Goal: Task Accomplishment & Management: Use online tool/utility

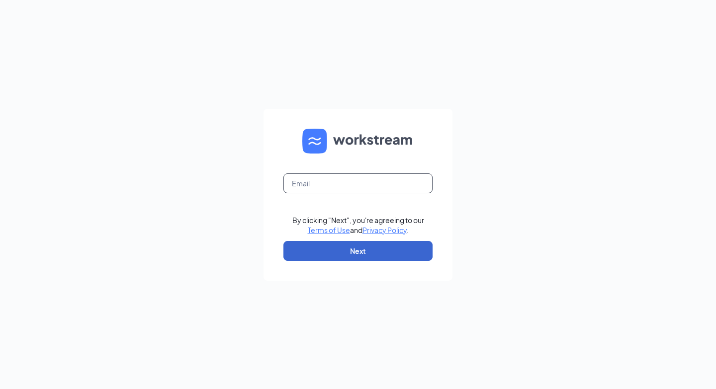
type input "[PERSON_NAME][EMAIL_ADDRESS][PERSON_NAME][DOMAIN_NAME]"
click at [316, 248] on button "Next" at bounding box center [357, 251] width 149 height 20
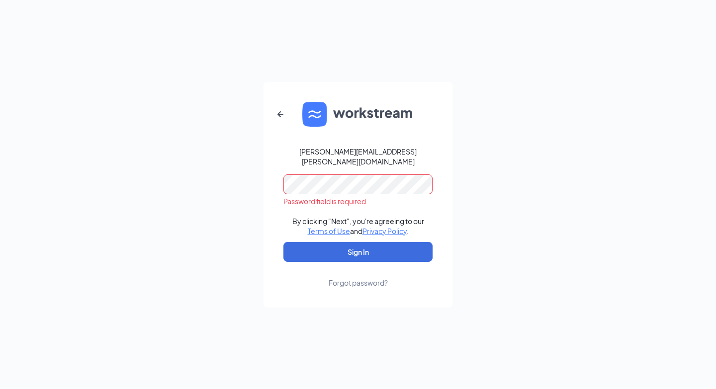
click at [469, 284] on div "dailey.alexis@ymail.com Password field is required By clicking "Next", you're a…" at bounding box center [358, 194] width 716 height 389
click at [406, 246] on button "Sign In" at bounding box center [357, 252] width 149 height 20
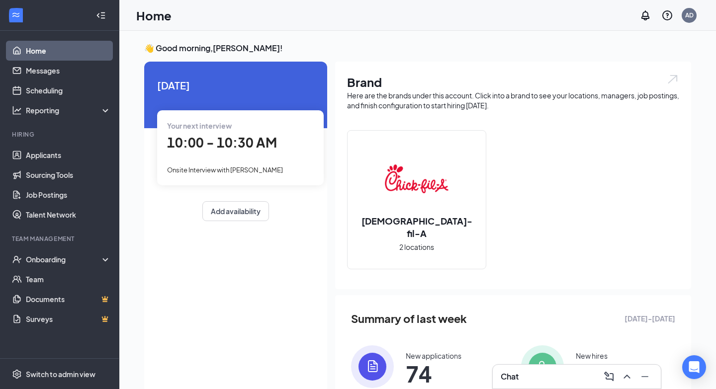
click at [198, 169] on span "Onsite Interview with [PERSON_NAME]" at bounding box center [225, 170] width 116 height 8
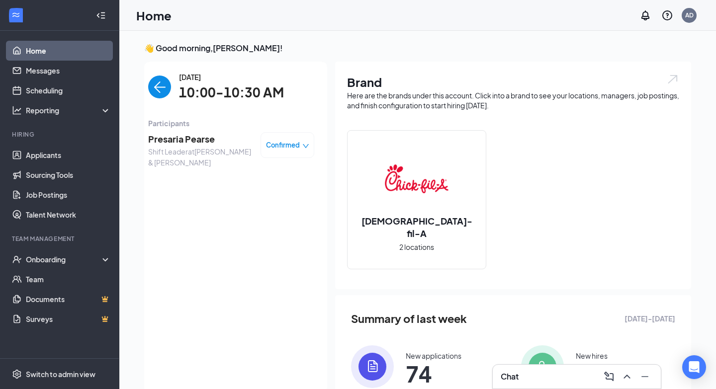
scroll to position [4, 0]
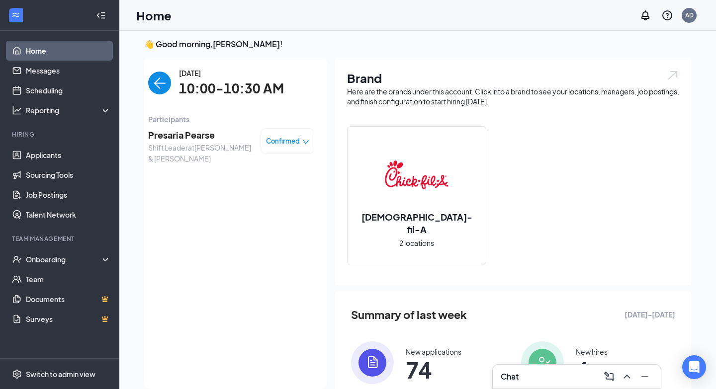
click at [159, 81] on img "back-button" at bounding box center [159, 83] width 23 height 23
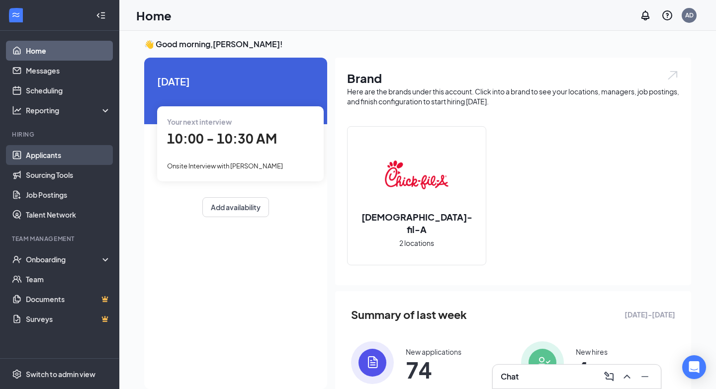
click at [89, 160] on link "Applicants" at bounding box center [68, 155] width 85 height 20
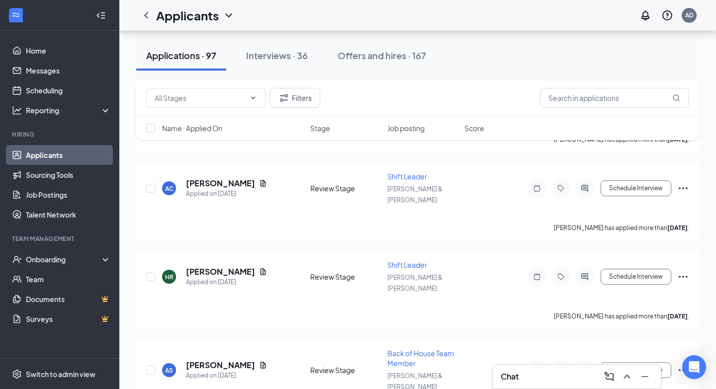
scroll to position [2232, 0]
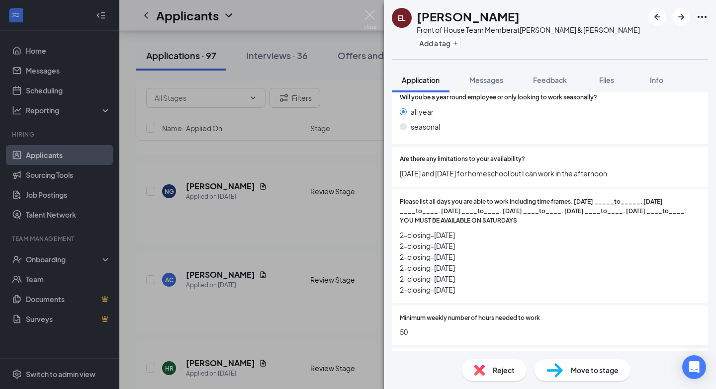
scroll to position [1432, 0]
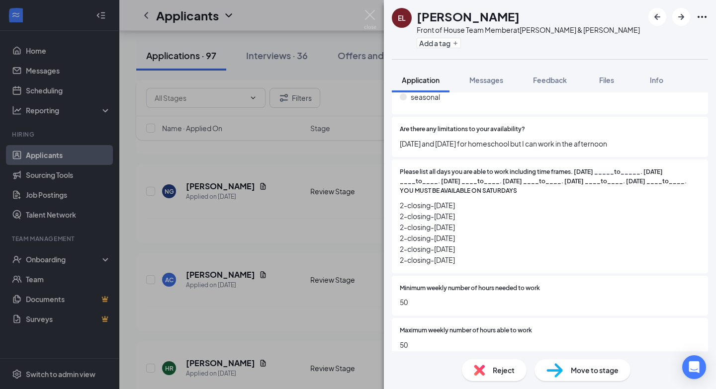
click at [571, 368] on span "Move to stage" at bounding box center [595, 370] width 48 height 11
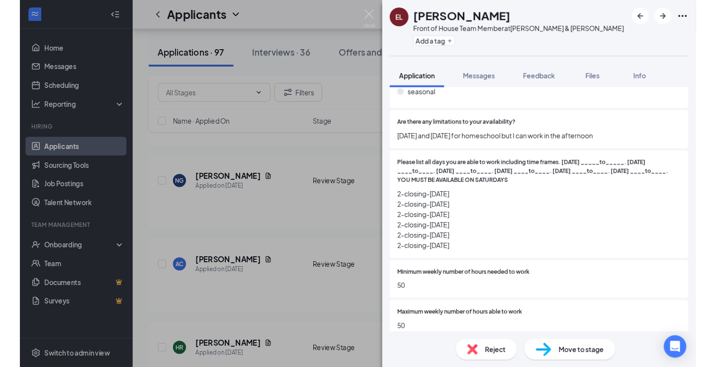
scroll to position [1428, 0]
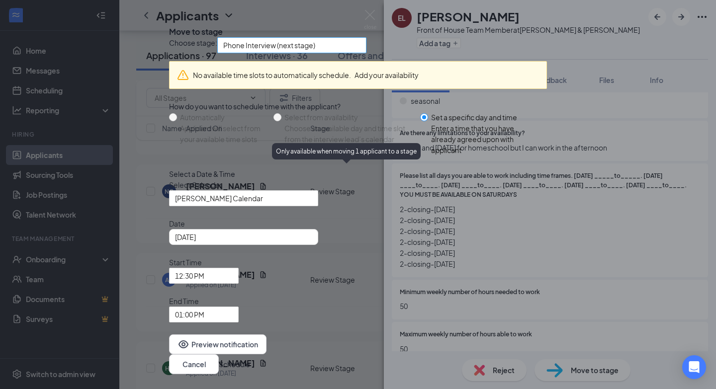
click at [301, 53] on span "Phone Interview (next stage)" at bounding box center [269, 45] width 92 height 15
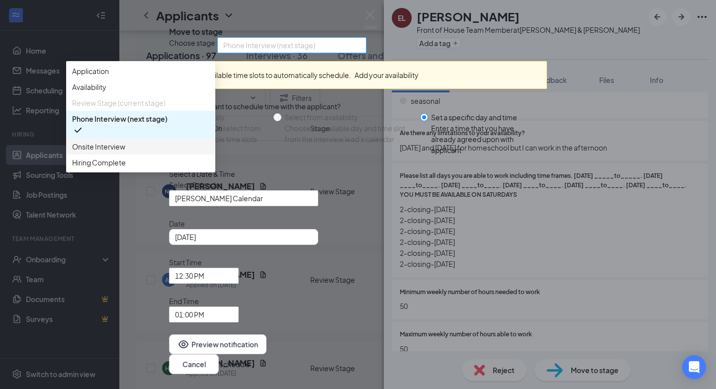
click at [125, 152] on span "Onsite Interview" at bounding box center [98, 146] width 53 height 11
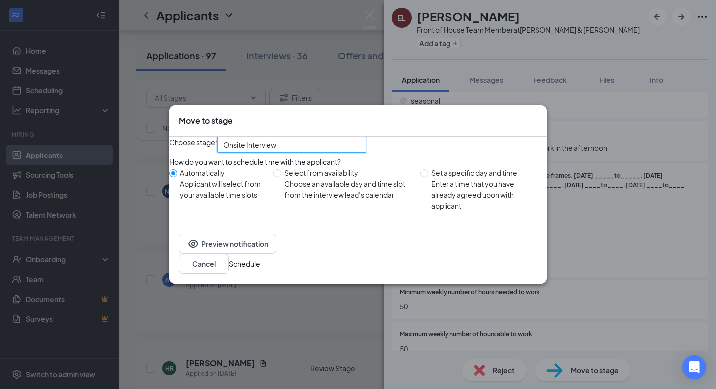
click at [260, 269] on button "Schedule" at bounding box center [244, 263] width 31 height 11
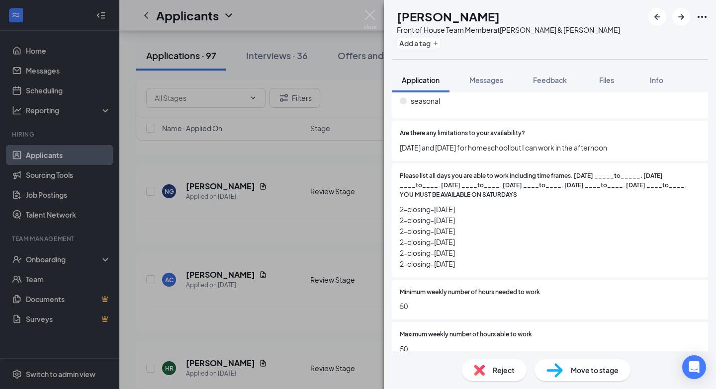
click at [364, 249] on div "EL [PERSON_NAME] Front of House Team Member at [PERSON_NAME] & [PERSON_NAME] Ad…" at bounding box center [358, 194] width 716 height 389
